Goal: Transaction & Acquisition: Purchase product/service

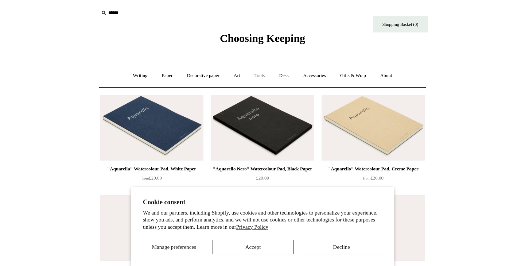
click at [267, 74] on link "Tools +" at bounding box center [260, 75] width 24 height 19
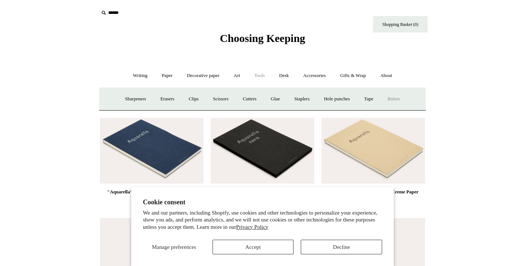
click at [397, 100] on link "Rulers" at bounding box center [394, 98] width 26 height 19
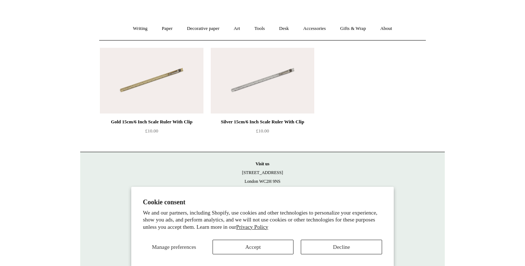
scroll to position [47, 0]
click at [265, 243] on button "Accept" at bounding box center [252, 246] width 81 height 15
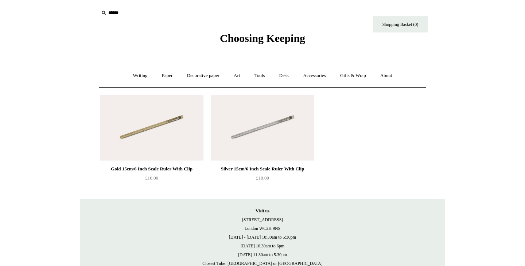
scroll to position [0, 0]
click at [108, 164] on div "Gold 15cm/6 Inch Scale Ruler With Clip" at bounding box center [152, 168] width 100 height 9
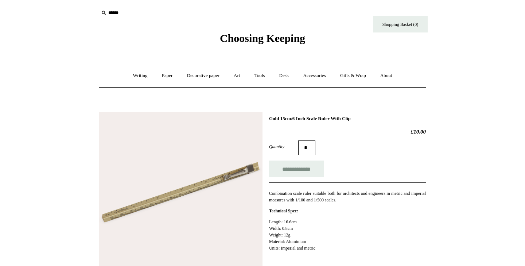
click at [440, 0] on div "Choosing Keeping" at bounding box center [262, 22] width 364 height 45
